Goal: Check status: Check status

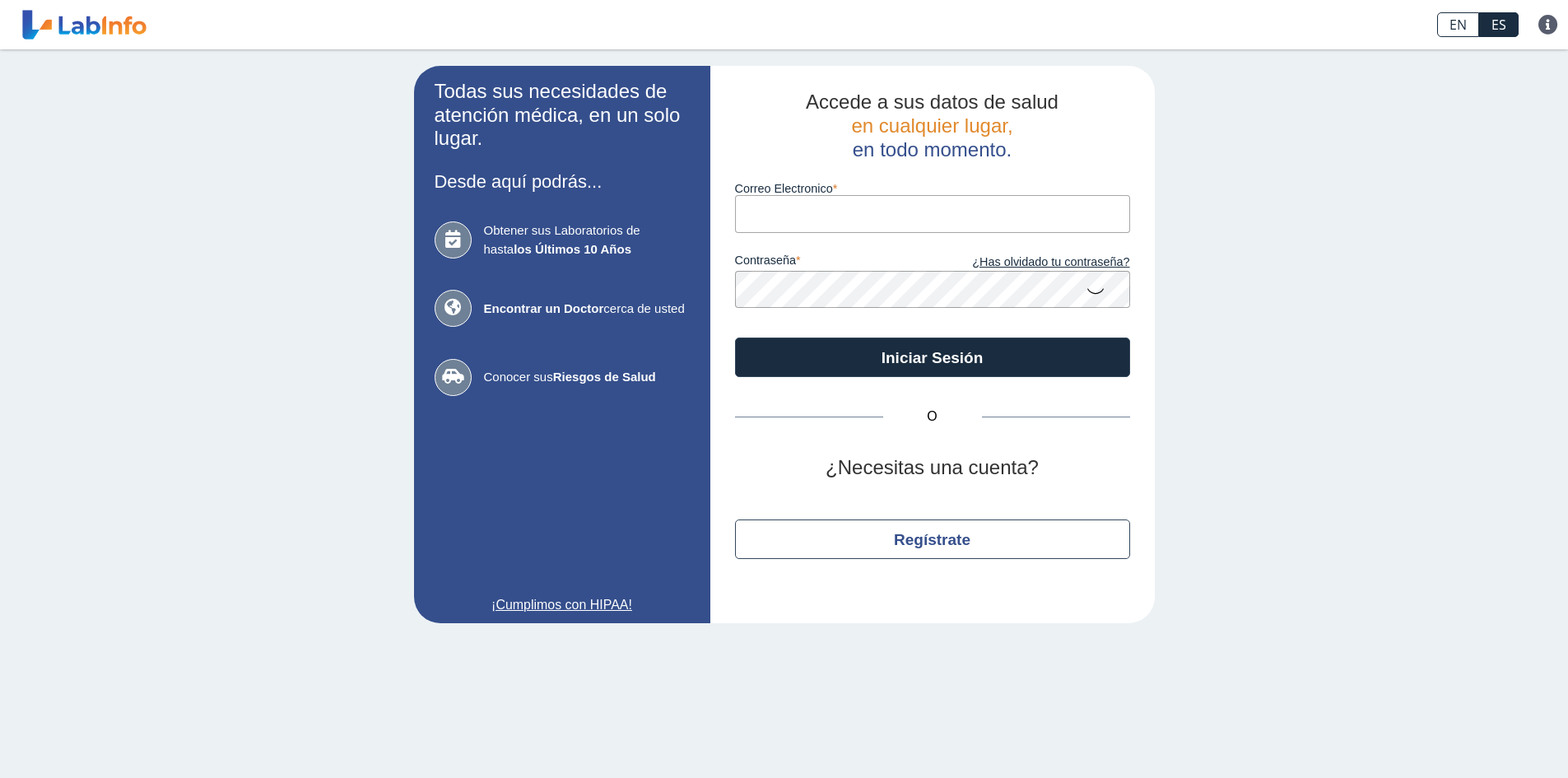
drag, startPoint x: 0, startPoint y: 0, endPoint x: 791, endPoint y: 211, distance: 818.7
click at [791, 211] on input "Correo Electronico" at bounding box center [932, 214] width 395 height 37
type input "[EMAIL_ADDRESS][DOMAIN_NAME]"
click at [735, 338] on button "Iniciar Sesión" at bounding box center [932, 357] width 395 height 39
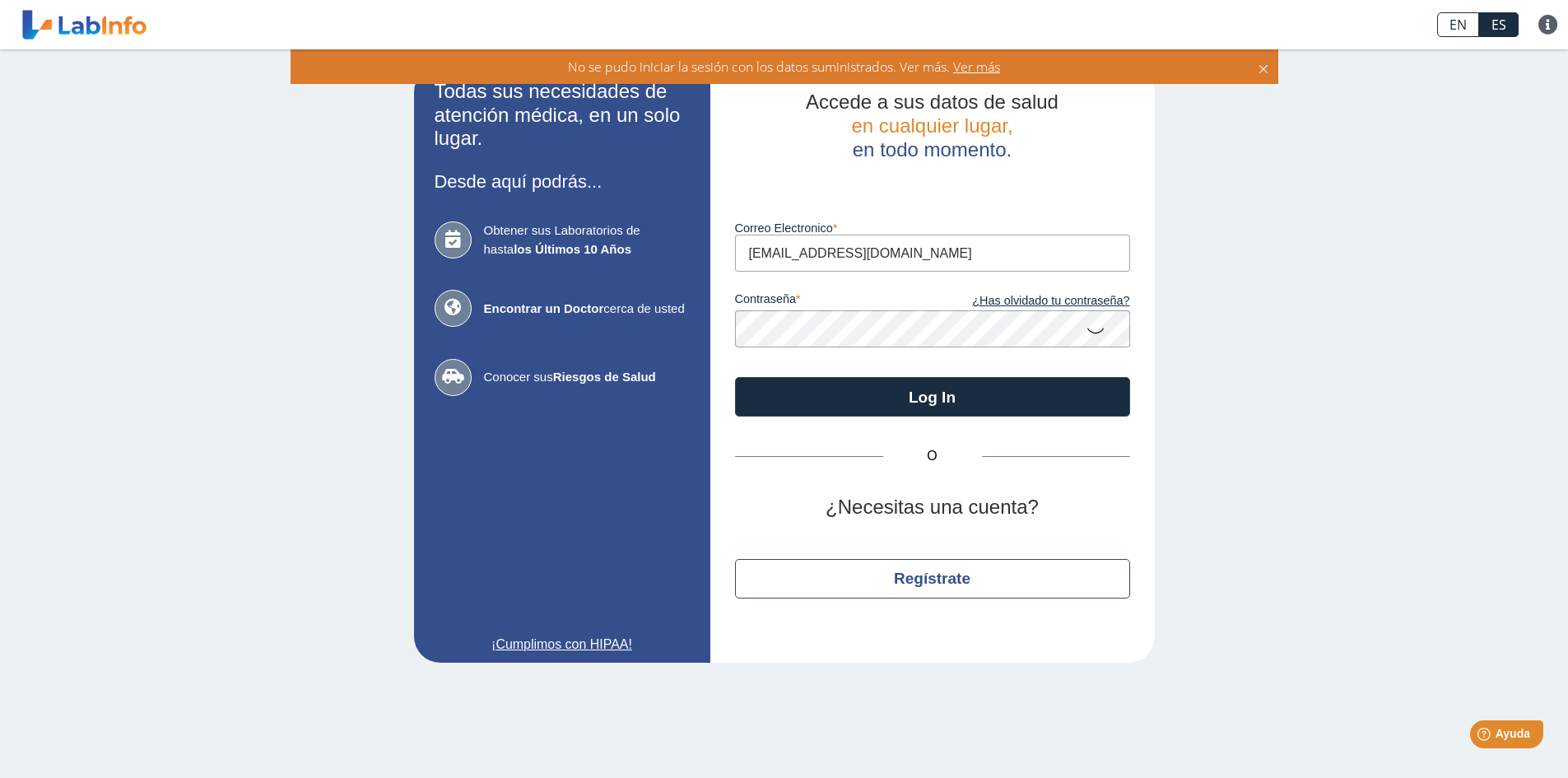
click at [1089, 329] on icon at bounding box center [1096, 329] width 20 height 32
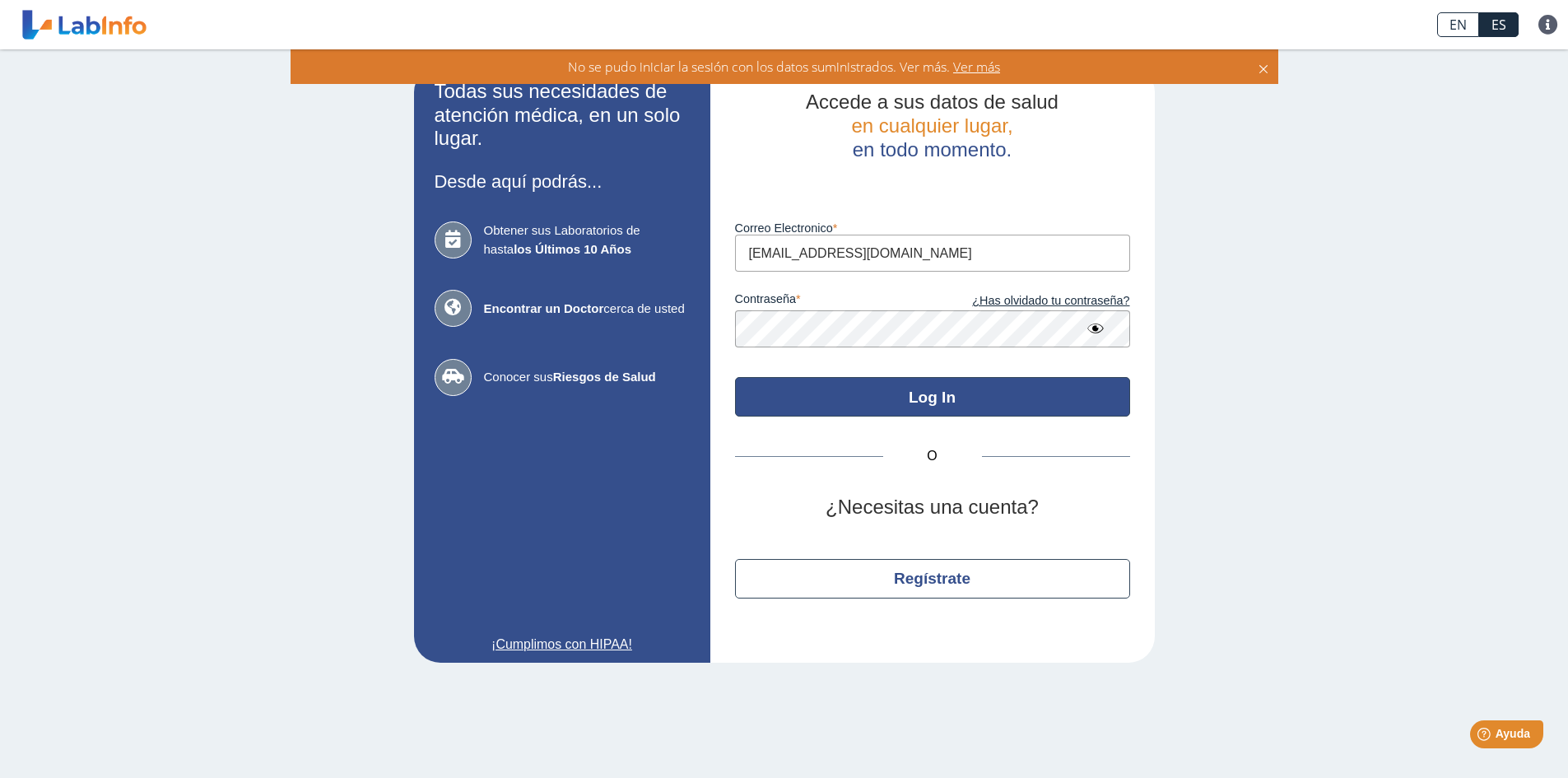
click at [966, 397] on button "Log In" at bounding box center [932, 396] width 395 height 39
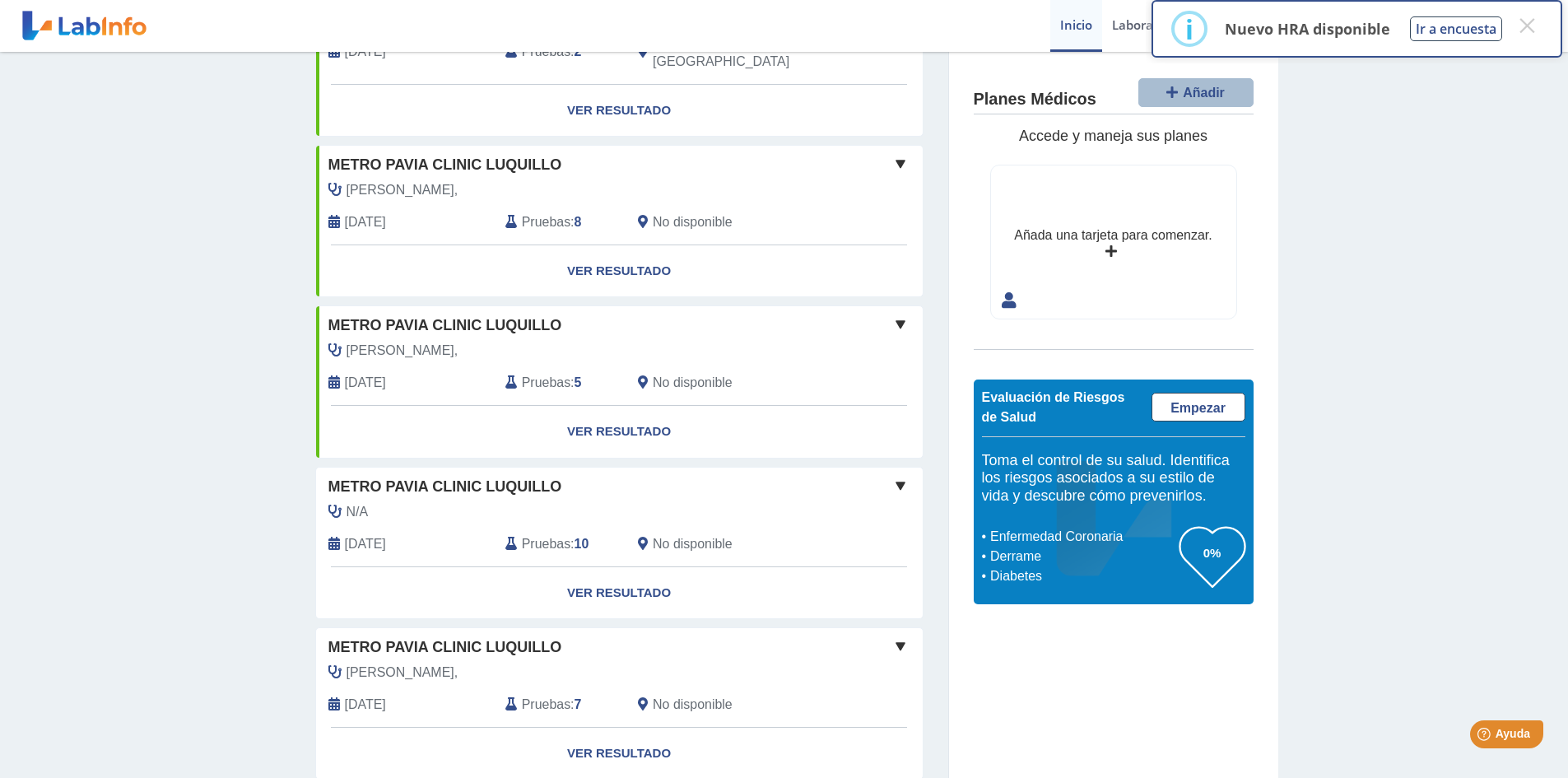
scroll to position [598, 0]
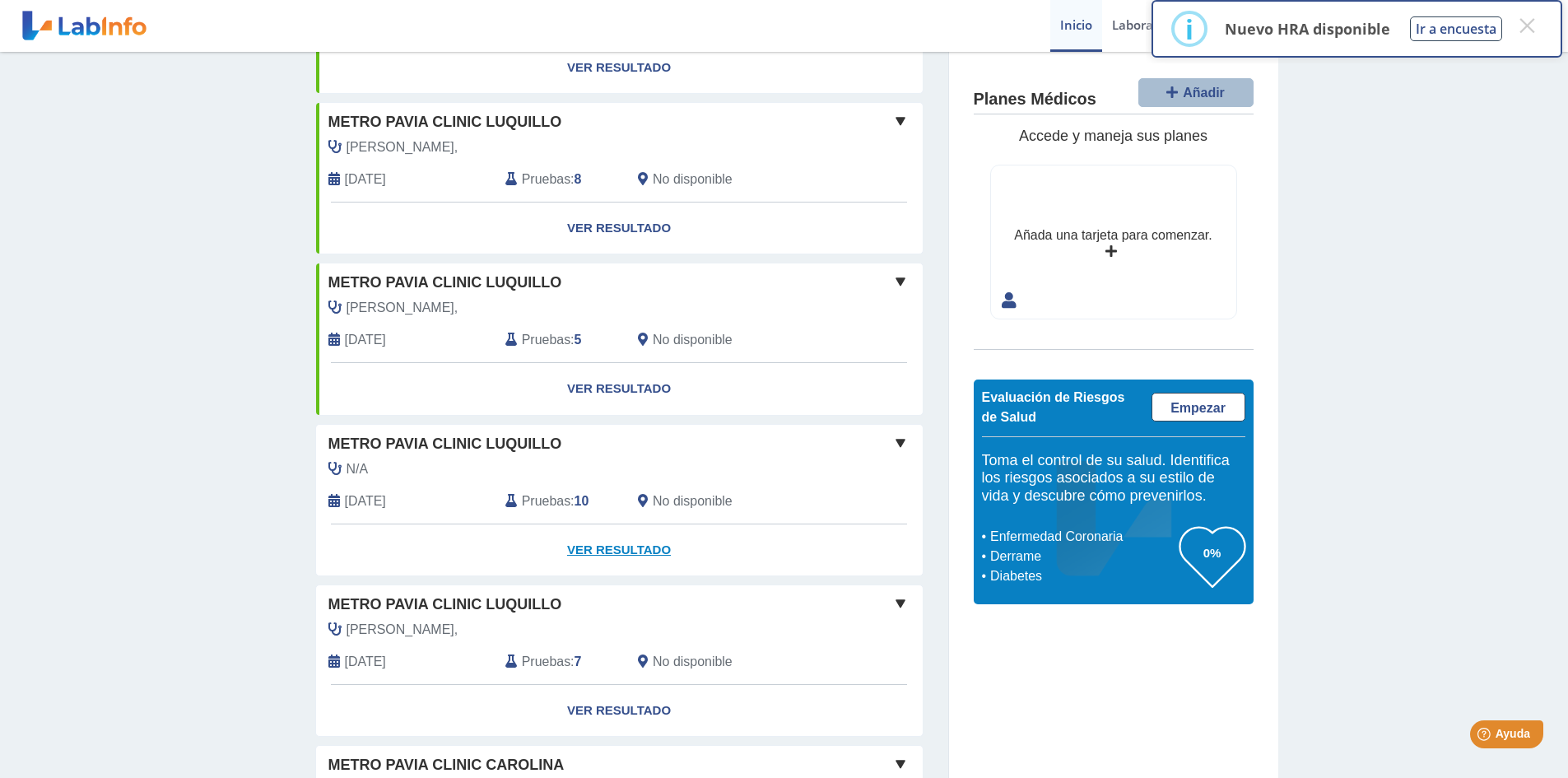
click at [595, 524] on link "Ver Resultado" at bounding box center [619, 550] width 606 height 52
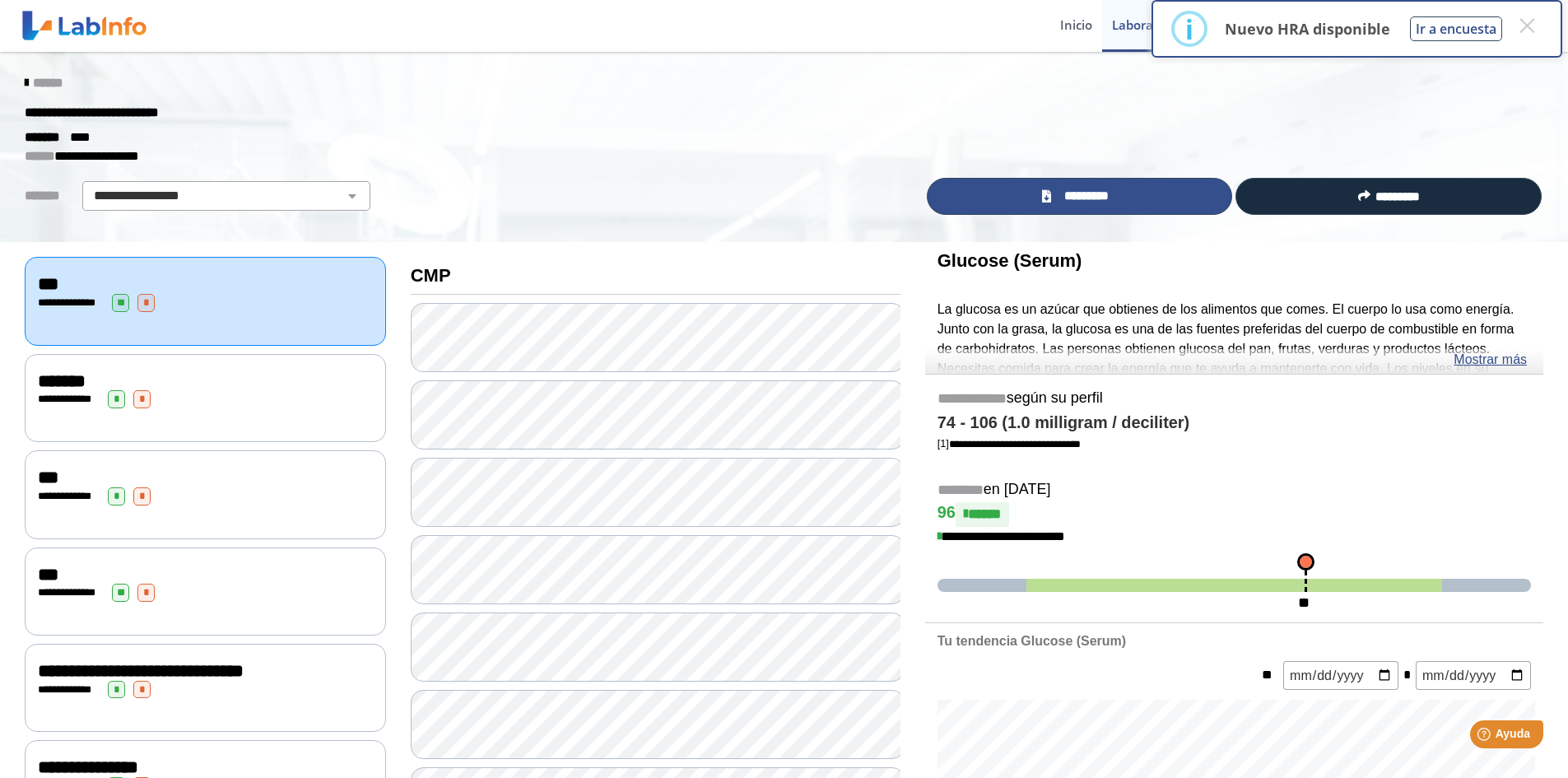
click at [1187, 189] on link "*********" at bounding box center [1079, 196] width 306 height 37
